Goal: Task Accomplishment & Management: Manage account settings

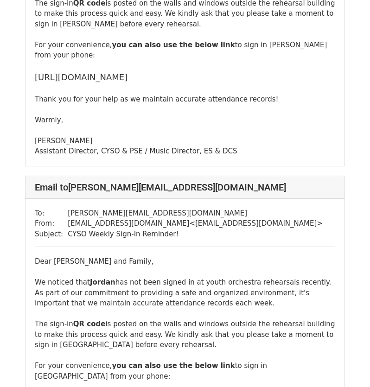
scroll to position [7523, 0]
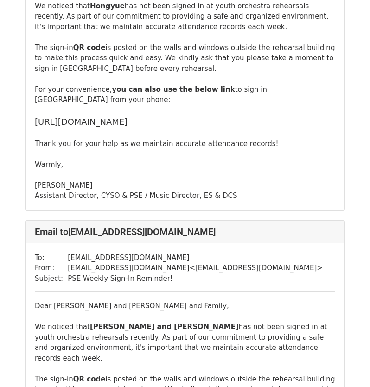
scroll to position [6341, 0]
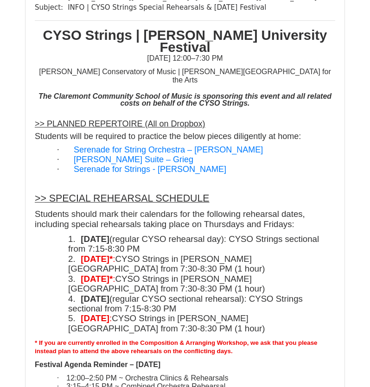
scroll to position [602, 0]
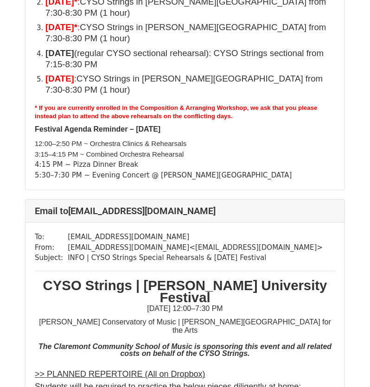
scroll to position [927, 0]
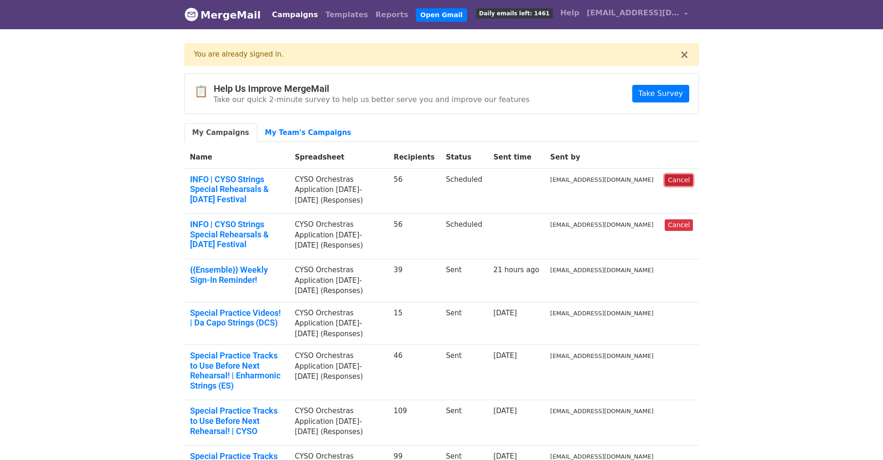
click at [681, 183] on link "Cancel" at bounding box center [679, 180] width 28 height 12
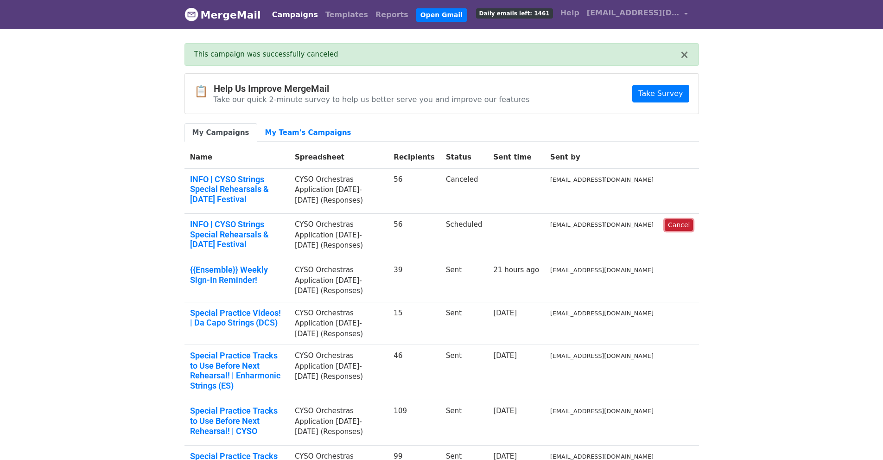
click at [689, 219] on link "Cancel" at bounding box center [679, 225] width 28 height 12
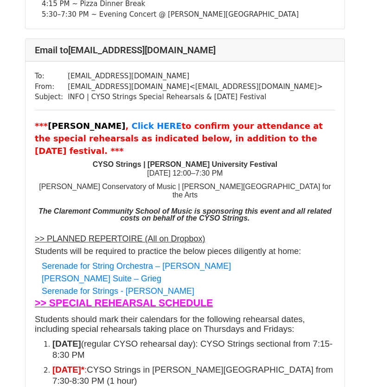
scroll to position [417, 0]
